Goal: Use online tool/utility: Utilize a website feature to perform a specific function

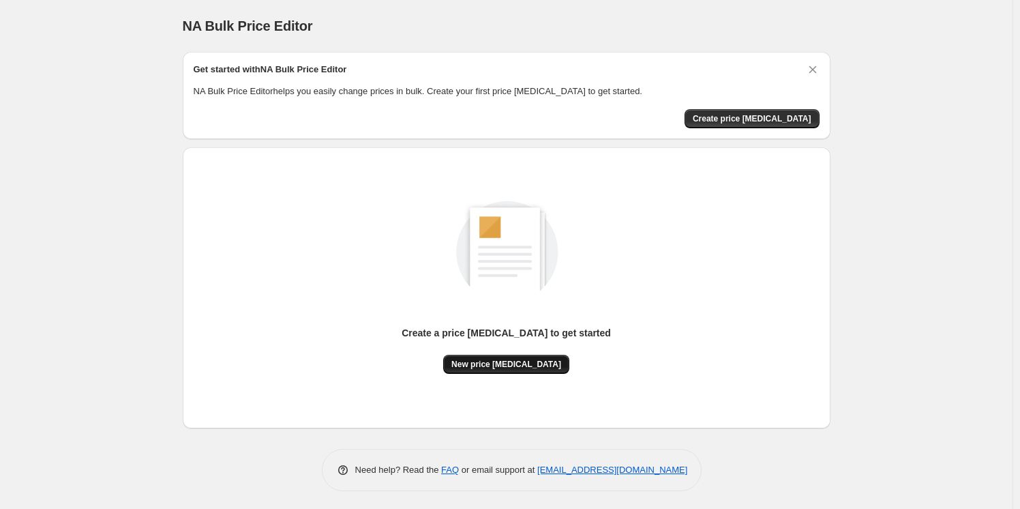
click at [514, 364] on span "New price change job" at bounding box center [506, 364] width 110 height 11
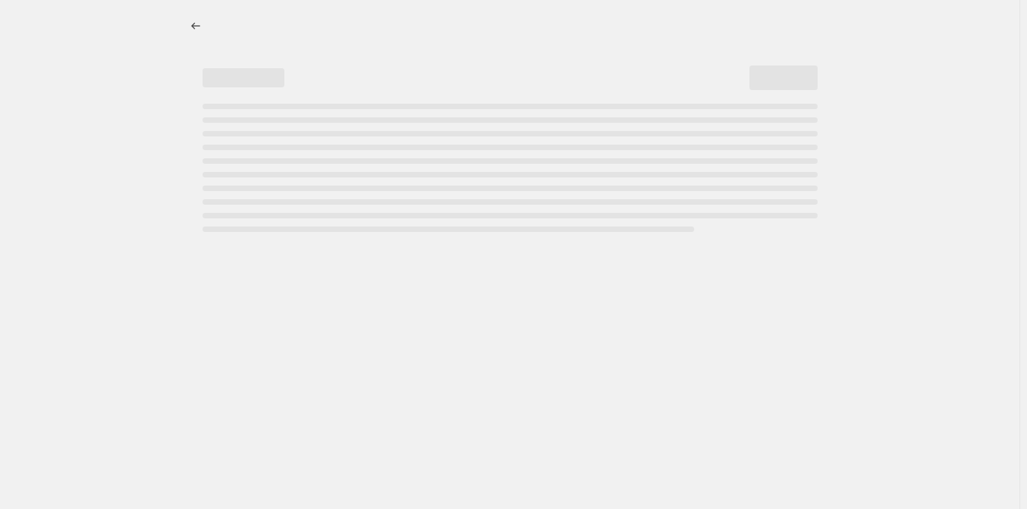
select select "percentage"
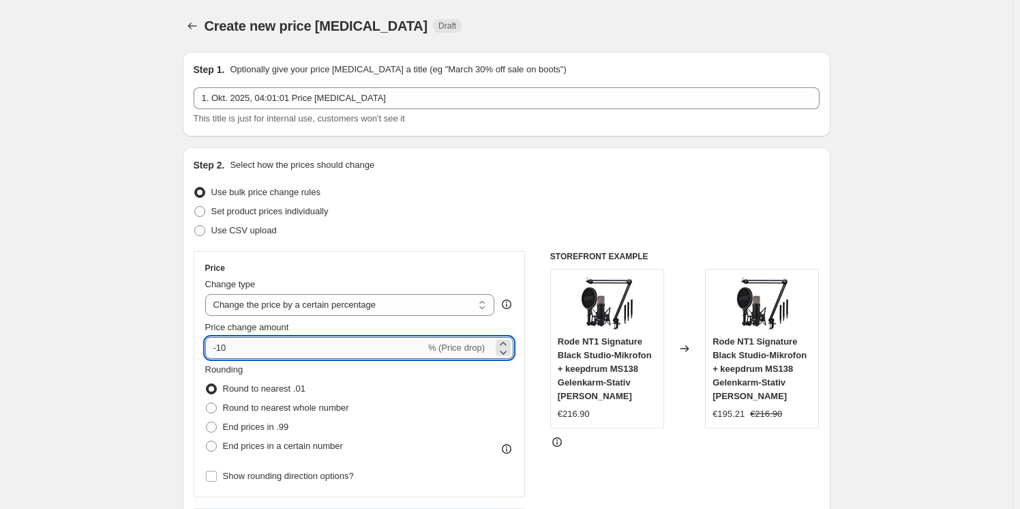
click at [354, 342] on input "-10" at bounding box center [315, 348] width 220 height 22
type input "-1"
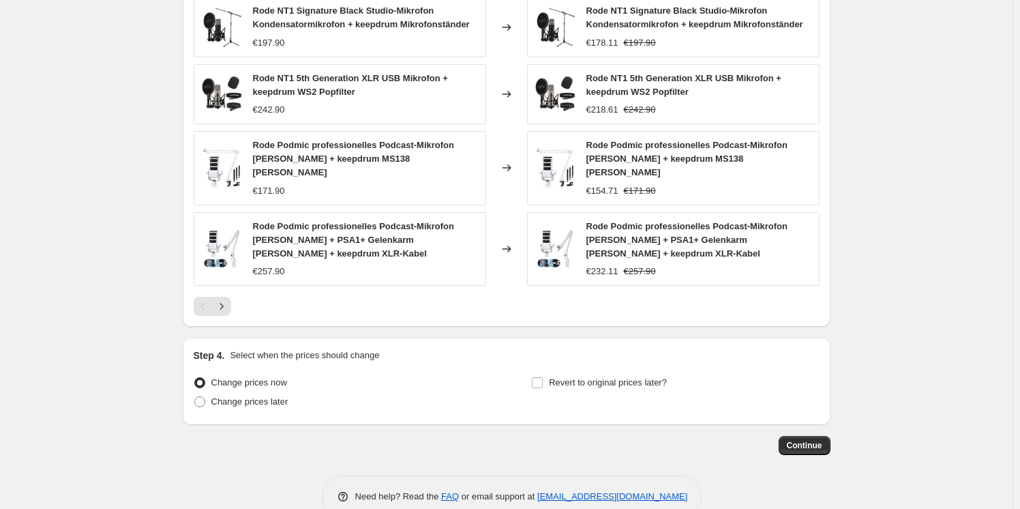
scroll to position [875, 0]
type input "-30"
click at [826, 435] on button "Continue" at bounding box center [805, 444] width 52 height 19
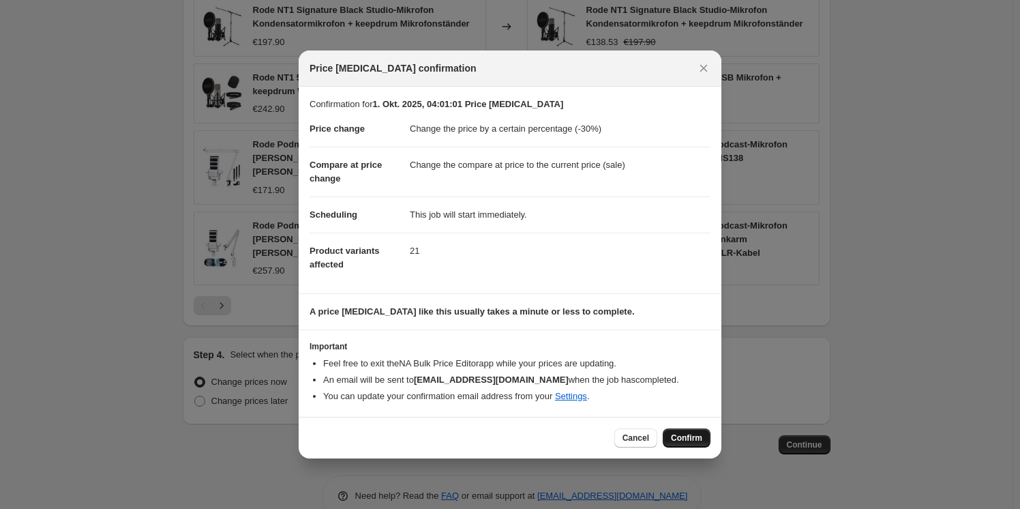
click at [687, 438] on span "Confirm" at bounding box center [686, 437] width 31 height 11
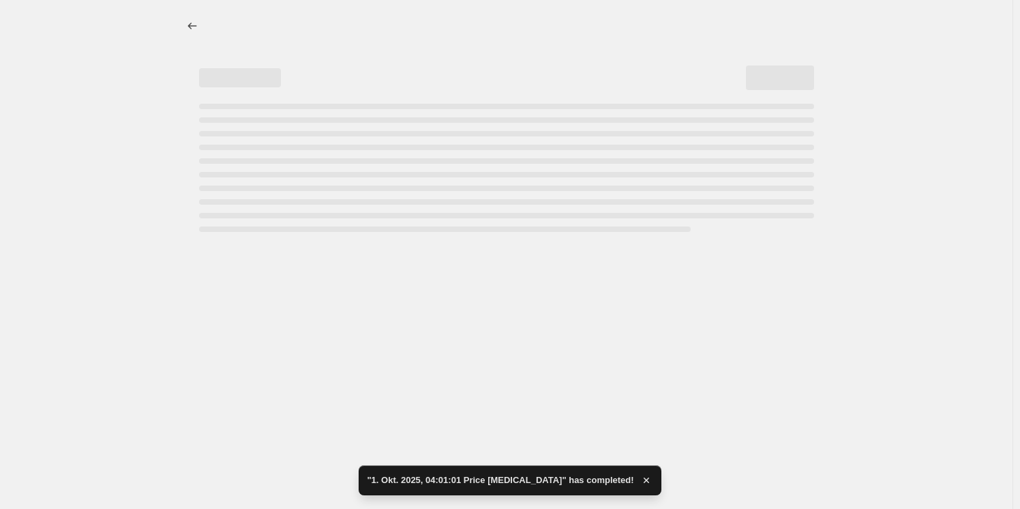
select select "percentage"
